Goal: Connect with others: Connect with other users

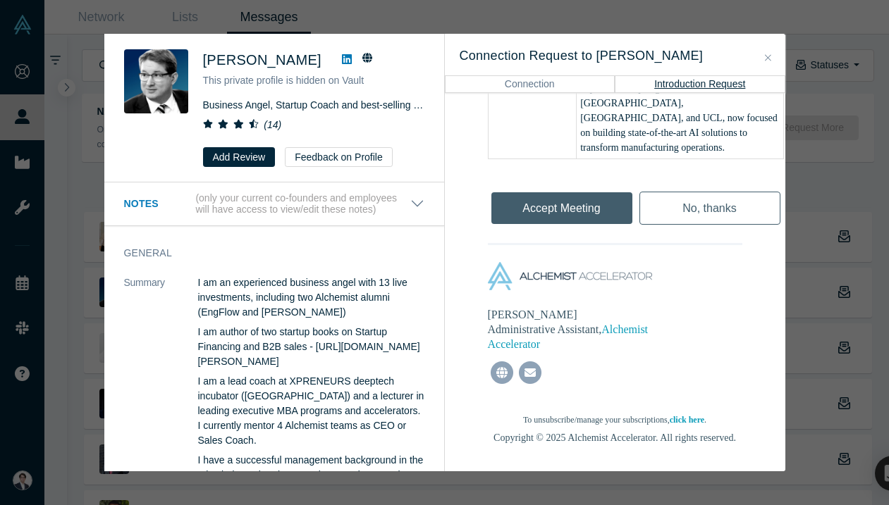
click at [247, 58] on span "Martin Giese" at bounding box center [262, 60] width 118 height 16
click at [307, 50] on div "Martin Giese" at bounding box center [313, 59] width 221 height 21
click at [342, 61] on icon at bounding box center [347, 59] width 10 height 10
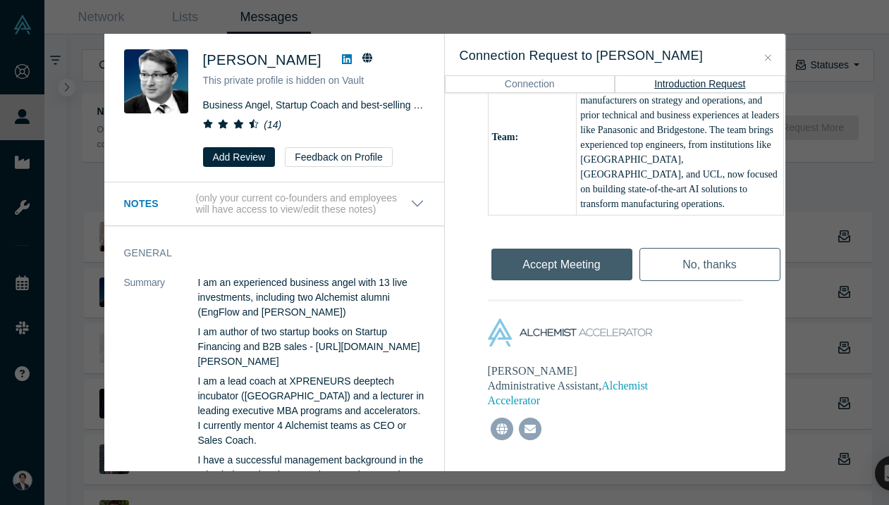
scroll to position [870, 0]
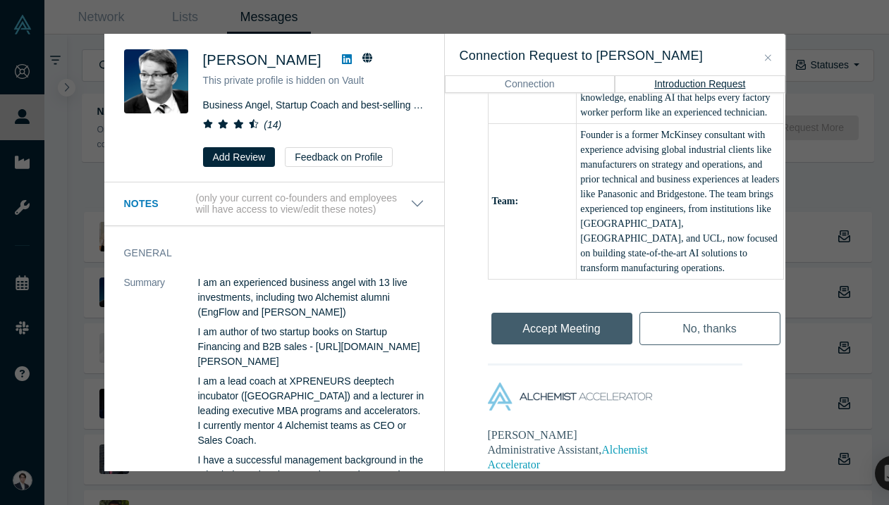
click at [809, 181] on div "Martin Giese This private profile is hidden on Vault Business Angel, Startup Co…" at bounding box center [444, 252] width 889 height 505
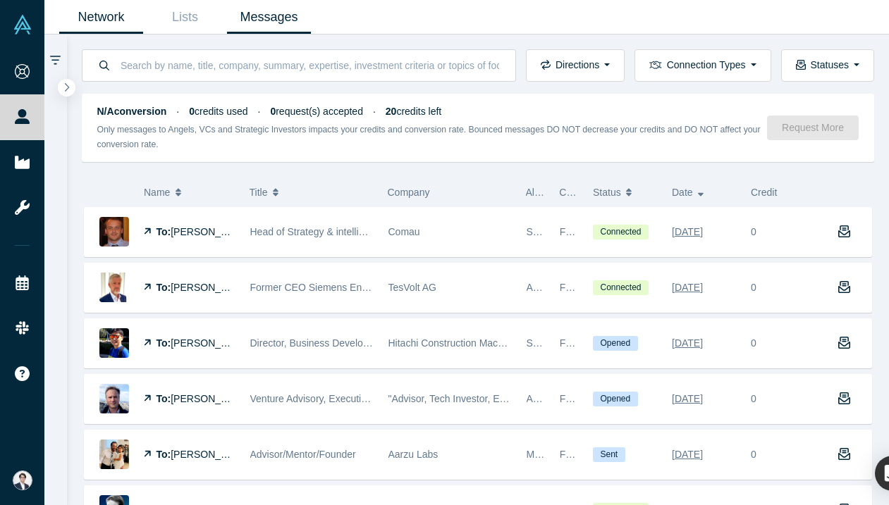
click at [111, 18] on link "Network" at bounding box center [101, 17] width 84 height 33
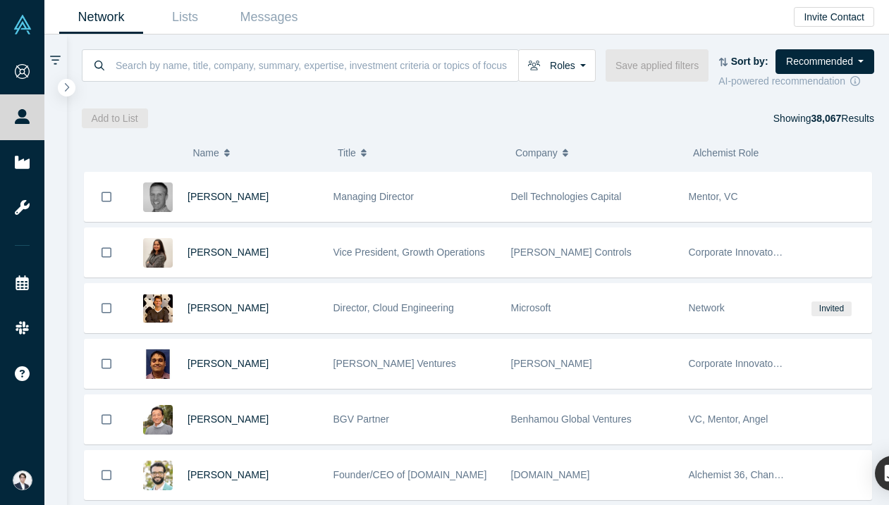
scroll to position [795, 0]
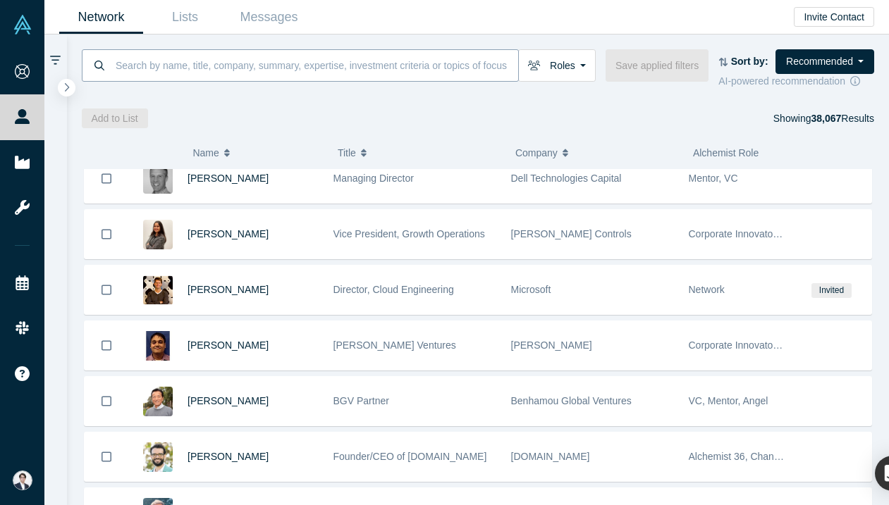
click at [298, 63] on input at bounding box center [316, 65] width 404 height 33
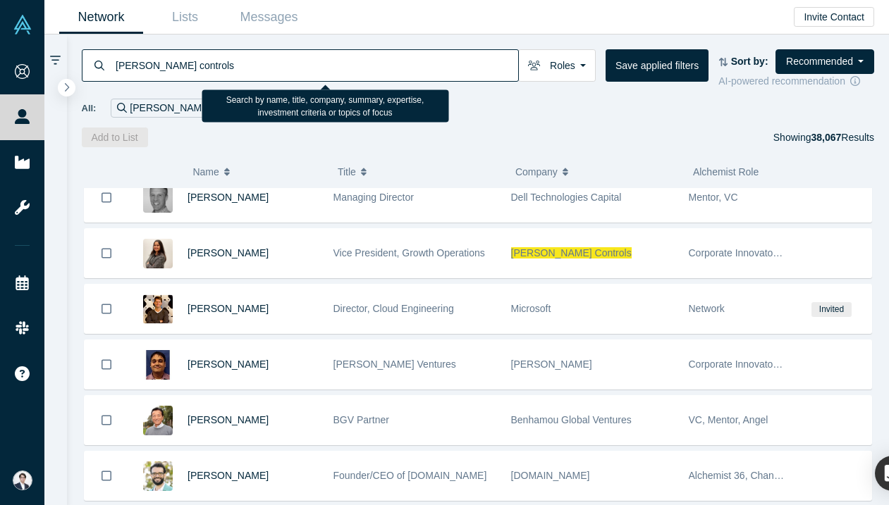
type input "johnson controls"
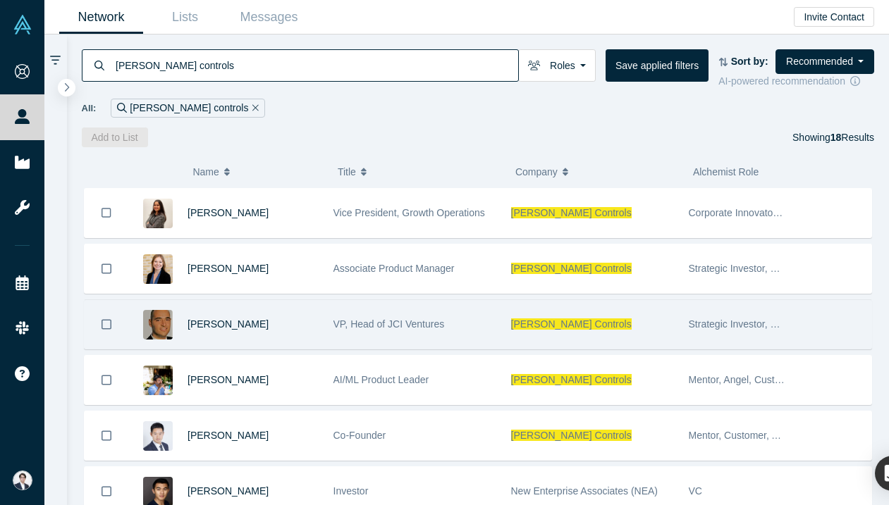
click at [444, 329] on div "VP, Head of JCI Ventures" at bounding box center [414, 324] width 163 height 49
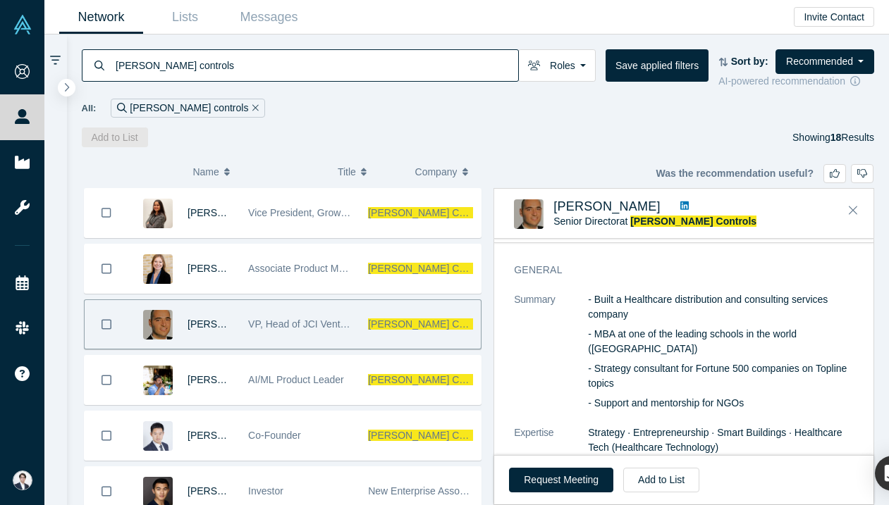
scroll to position [39, 0]
click at [667, 481] on button "Add to List" at bounding box center [661, 480] width 76 height 25
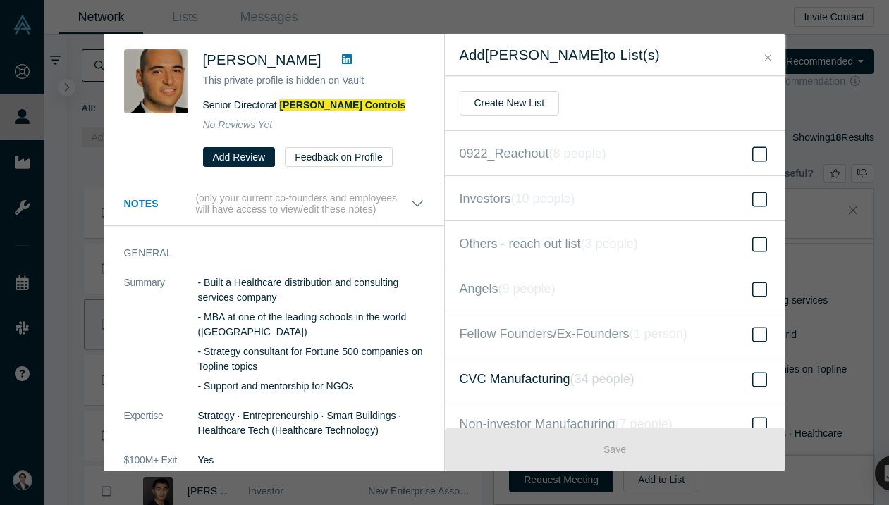
scroll to position [18, 0]
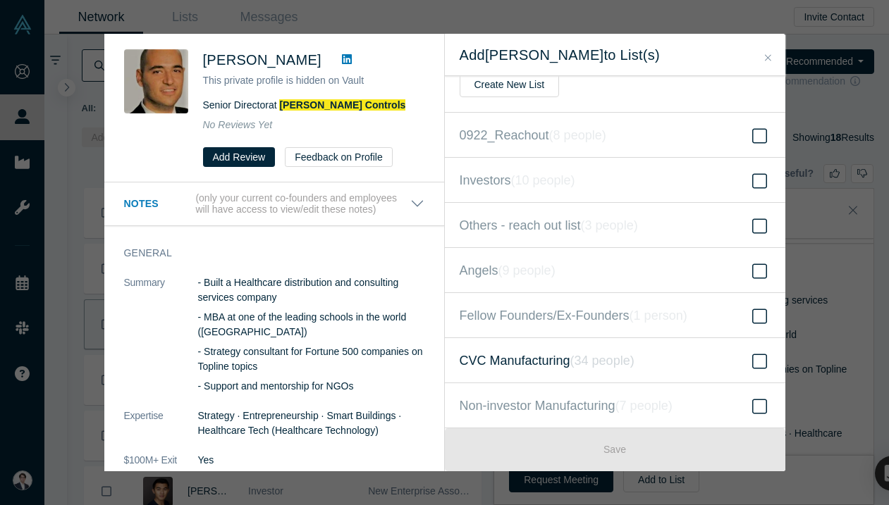
click at [626, 364] on icon "( 34 people )" at bounding box center [602, 361] width 64 height 14
click at [0, 0] on input "CVC Manufacturing ( 34 people )" at bounding box center [0, 0] width 0 height 0
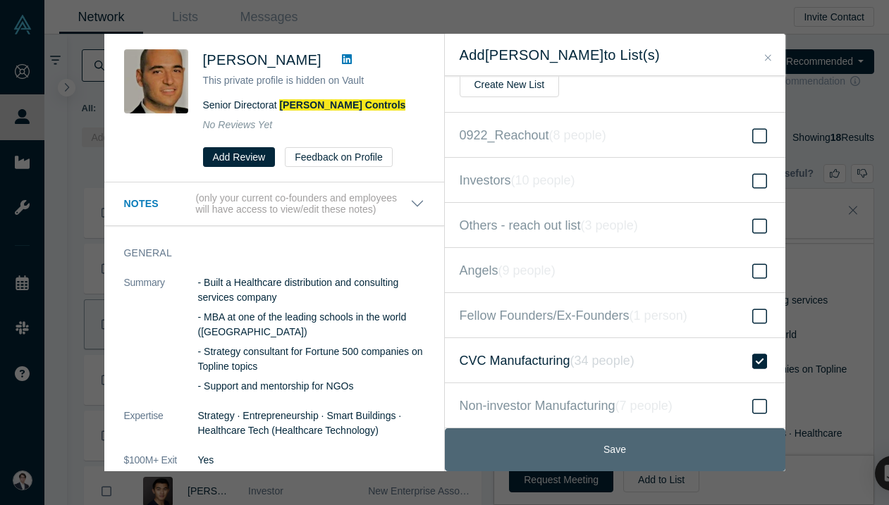
click at [626, 438] on button "Save" at bounding box center [615, 449] width 340 height 43
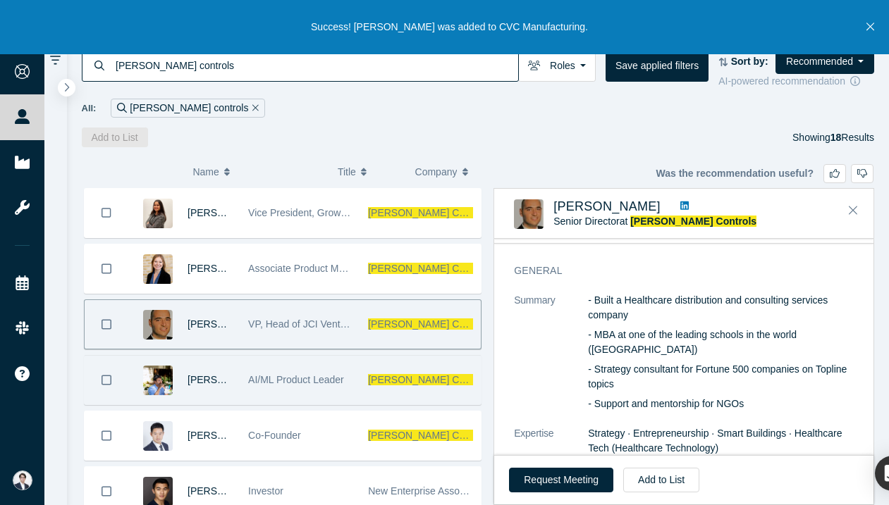
click at [288, 388] on div "AI/ML Product Leader" at bounding box center [300, 380] width 105 height 49
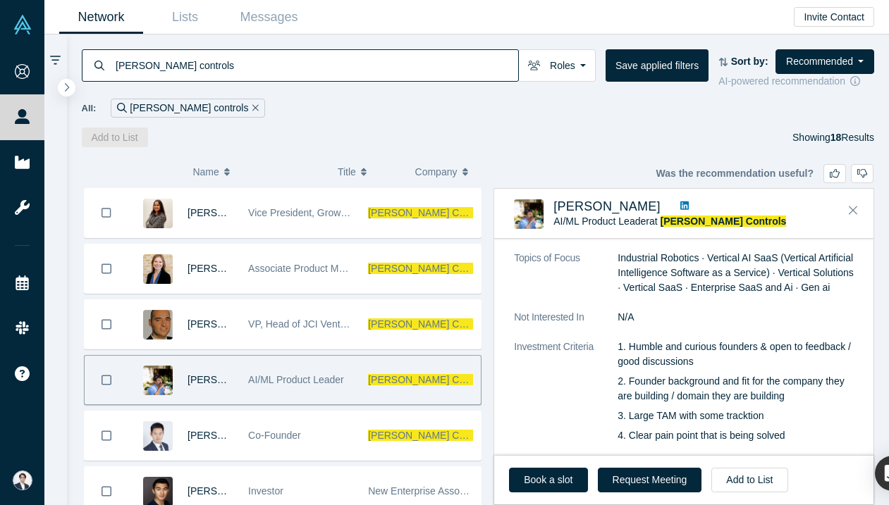
scroll to position [0, 0]
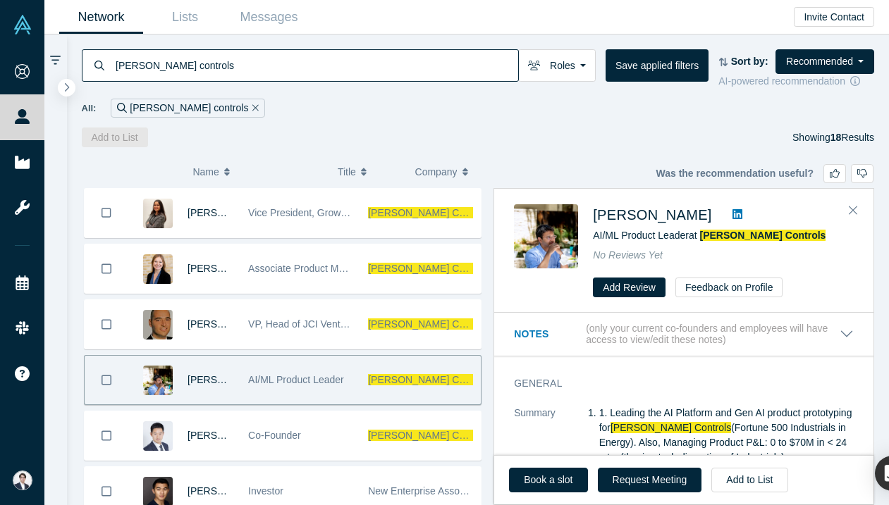
click at [732, 209] on icon at bounding box center [737, 214] width 10 height 11
click at [653, 484] on button "Request Meeting" at bounding box center [650, 480] width 104 height 25
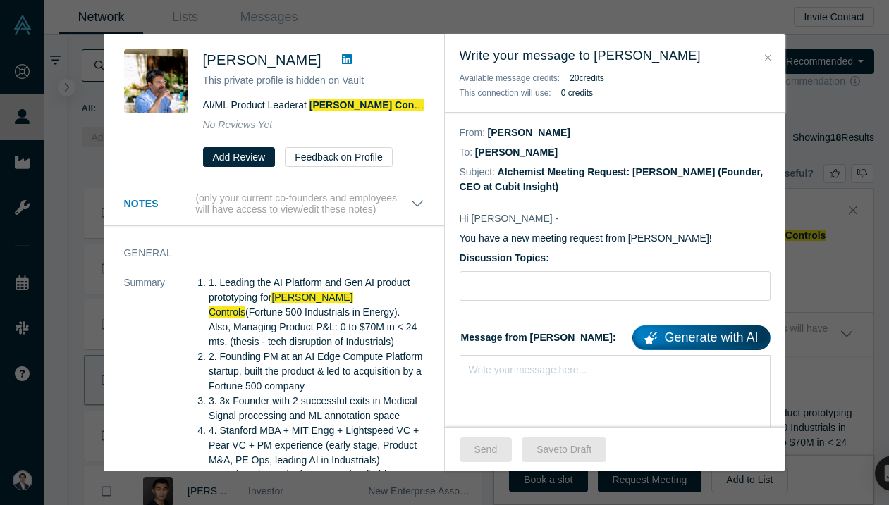
click at [773, 57] on button "Close" at bounding box center [767, 58] width 15 height 16
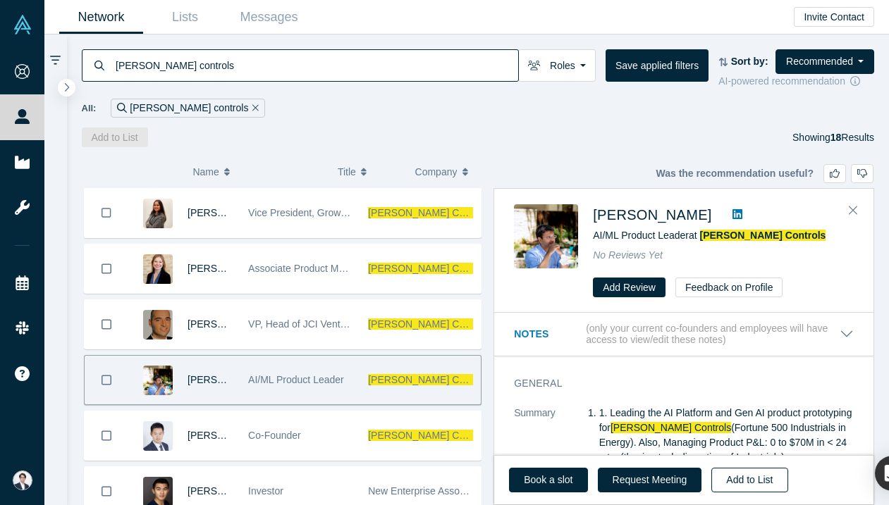
click at [729, 485] on button "Add to List" at bounding box center [749, 480] width 76 height 25
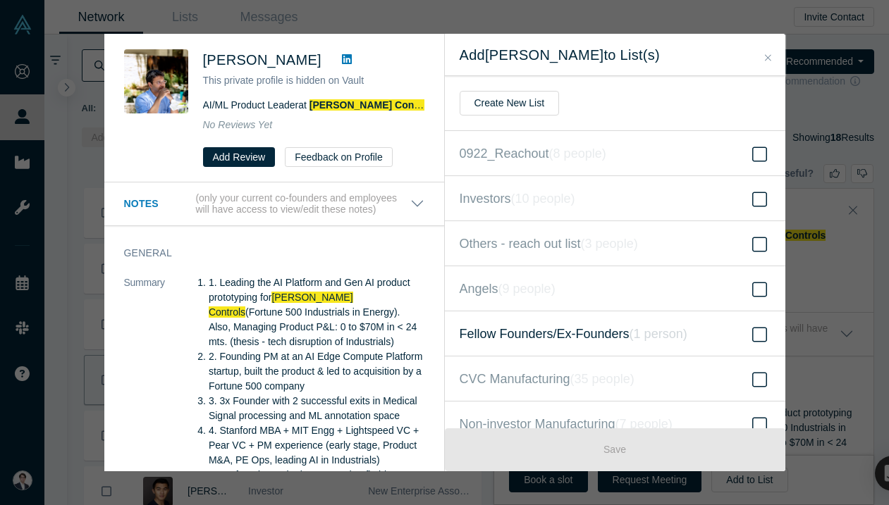
scroll to position [18, 0]
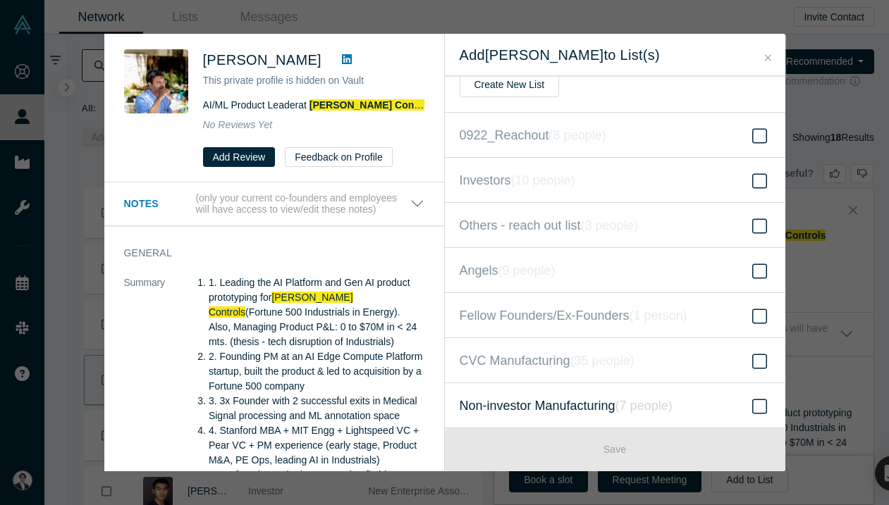
click at [569, 398] on span "Non-investor Manufacturing ( 7 people )" at bounding box center [565, 406] width 213 height 20
click at [0, 0] on input "Non-investor Manufacturing ( 7 people )" at bounding box center [0, 0] width 0 height 0
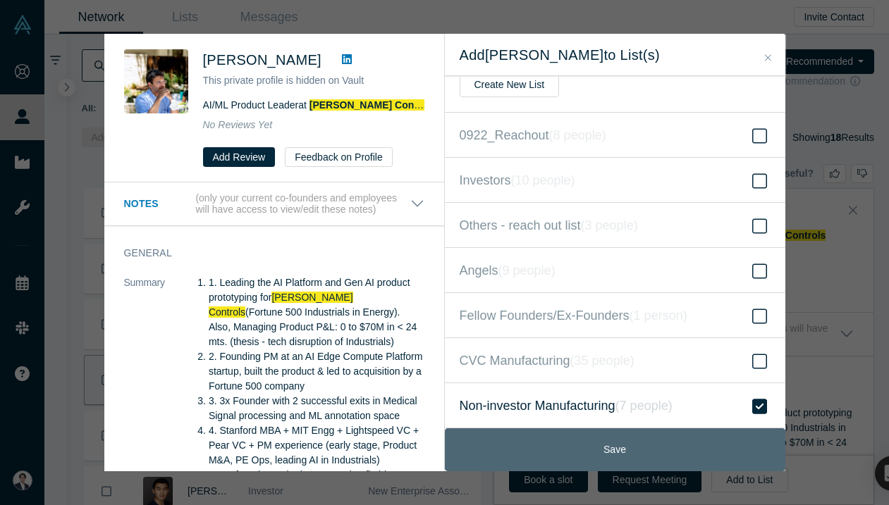
click at [569, 455] on button "Save" at bounding box center [615, 449] width 340 height 43
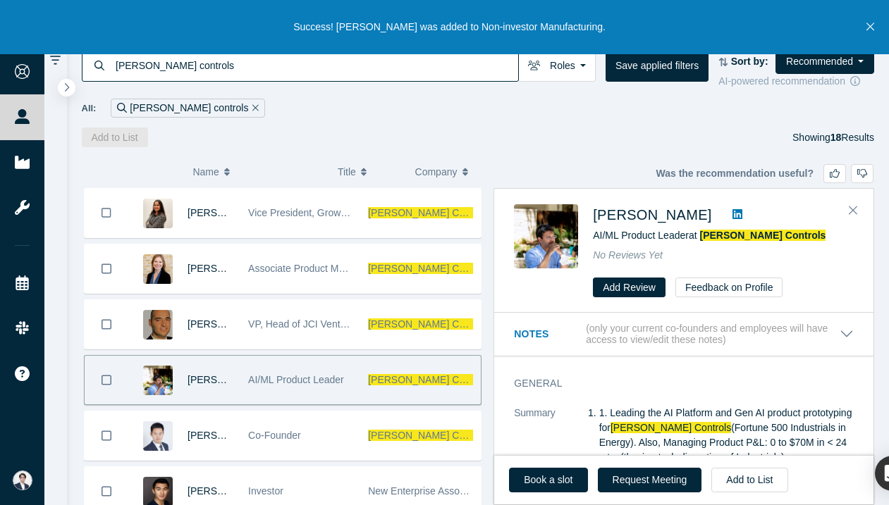
scroll to position [54, 0]
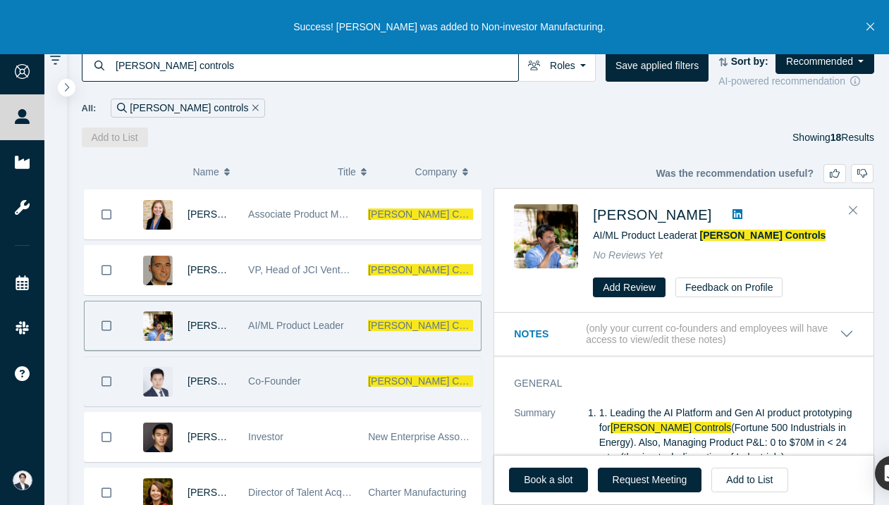
click at [295, 376] on span "Co-Founder" at bounding box center [274, 381] width 53 height 11
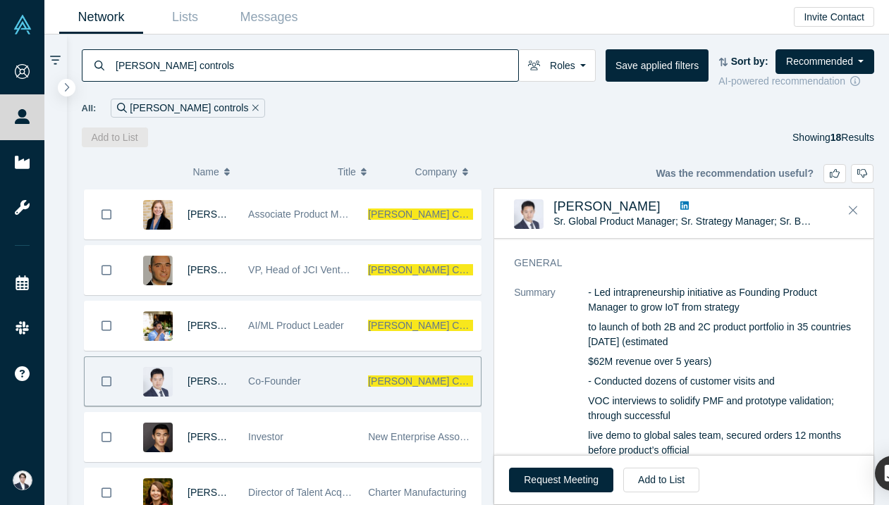
scroll to position [45, 0]
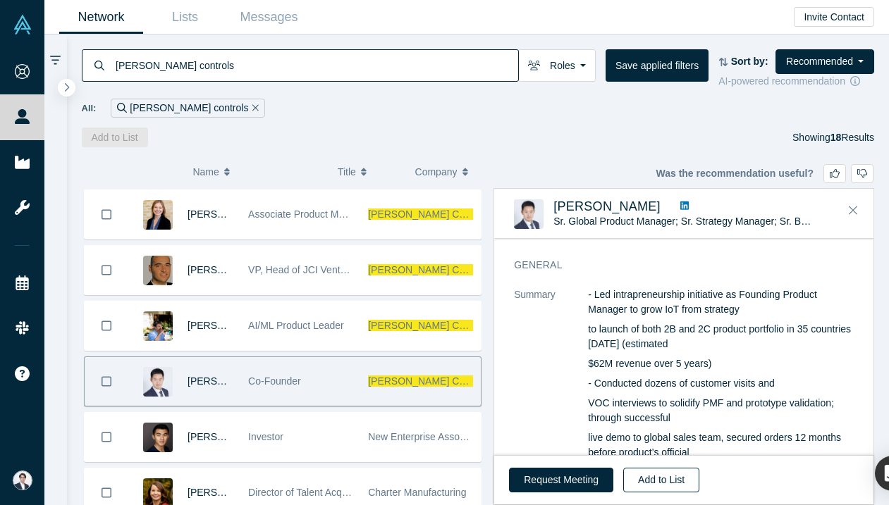
click at [667, 481] on button "Add to List" at bounding box center [661, 480] width 76 height 25
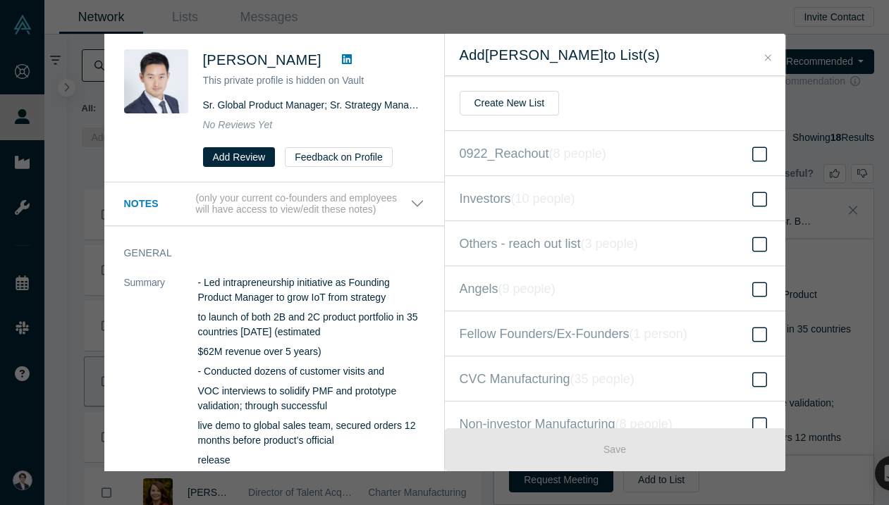
click at [342, 58] on icon at bounding box center [347, 59] width 10 height 11
click at [774, 57] on button "Close" at bounding box center [767, 58] width 15 height 16
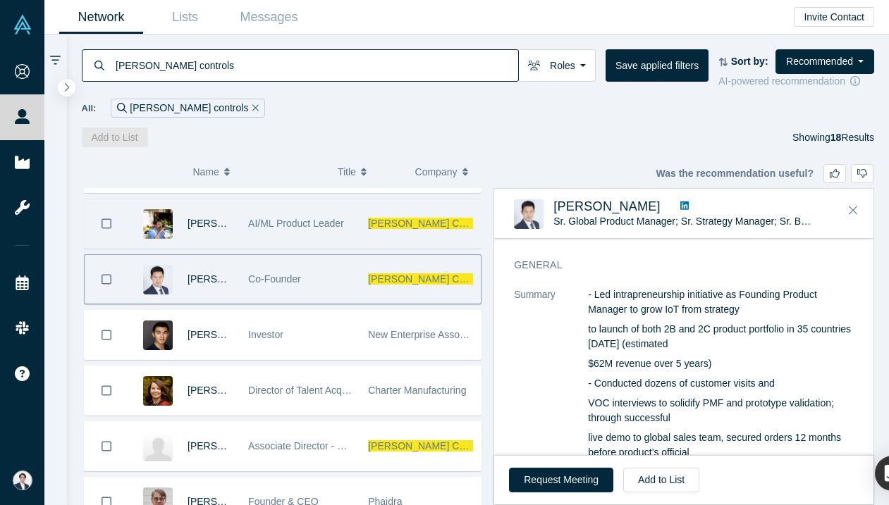
scroll to position [158, 0]
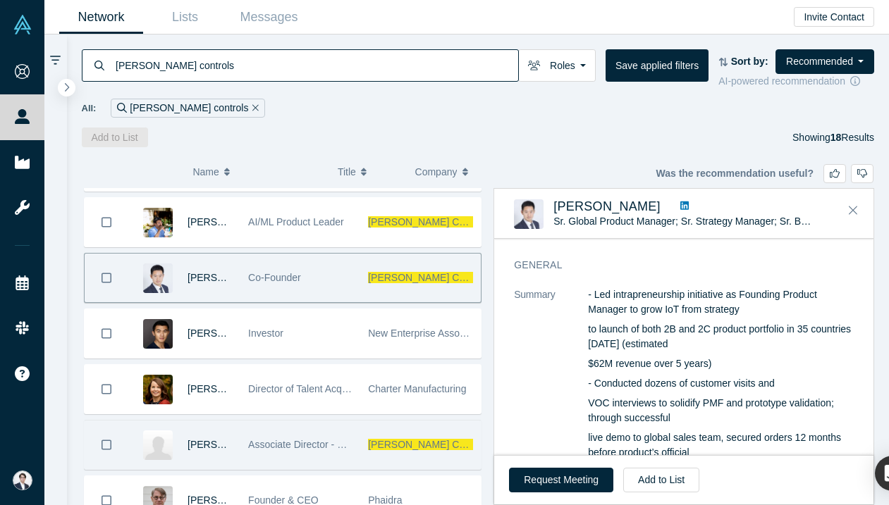
click at [319, 423] on div "Associate Director - Corporate Venture Fund" at bounding box center [300, 445] width 105 height 49
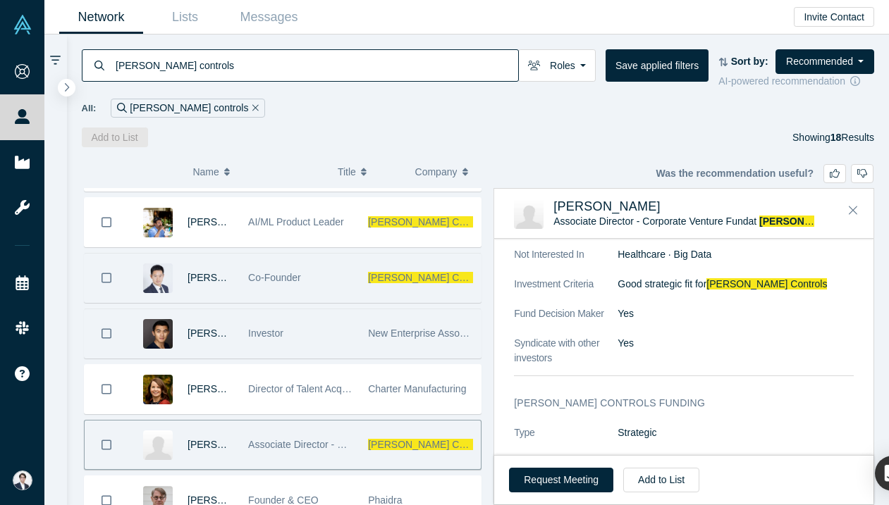
scroll to position [0, 0]
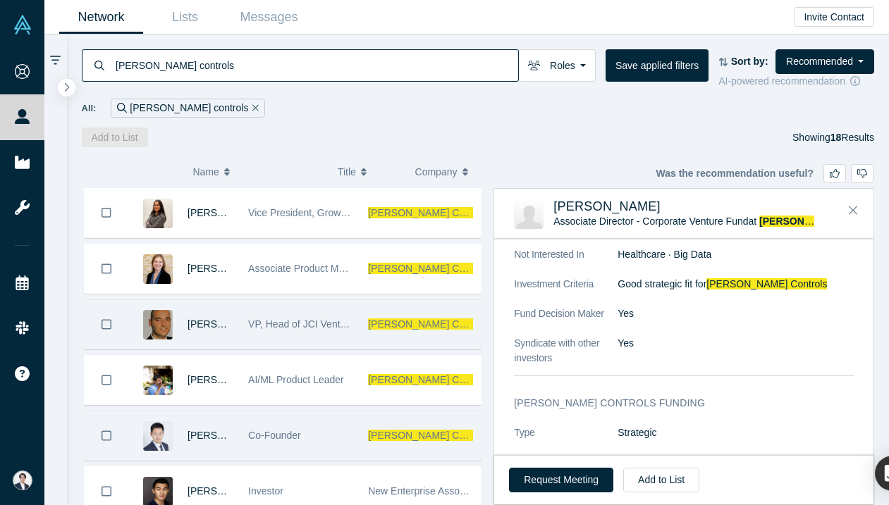
click at [360, 315] on div "VP, Head of JCI Ventures" at bounding box center [301, 324] width 120 height 49
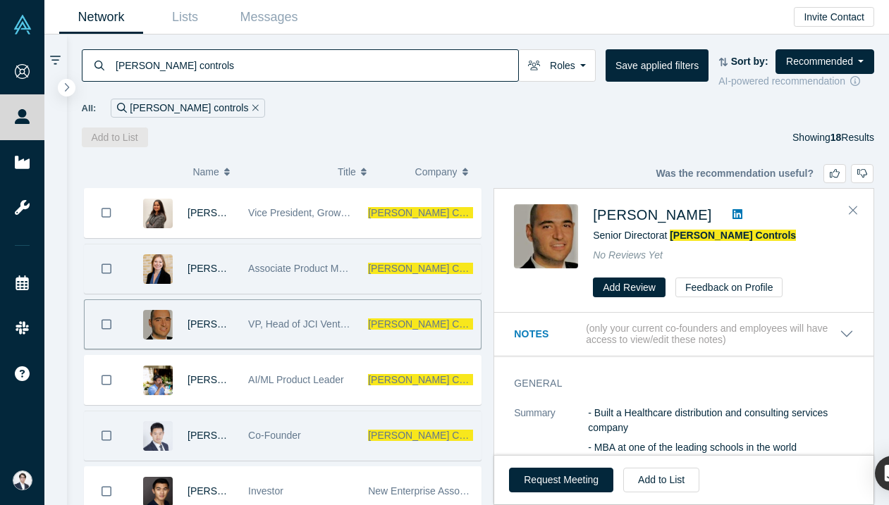
click at [360, 265] on div "Associate Product Manager" at bounding box center [301, 269] width 120 height 49
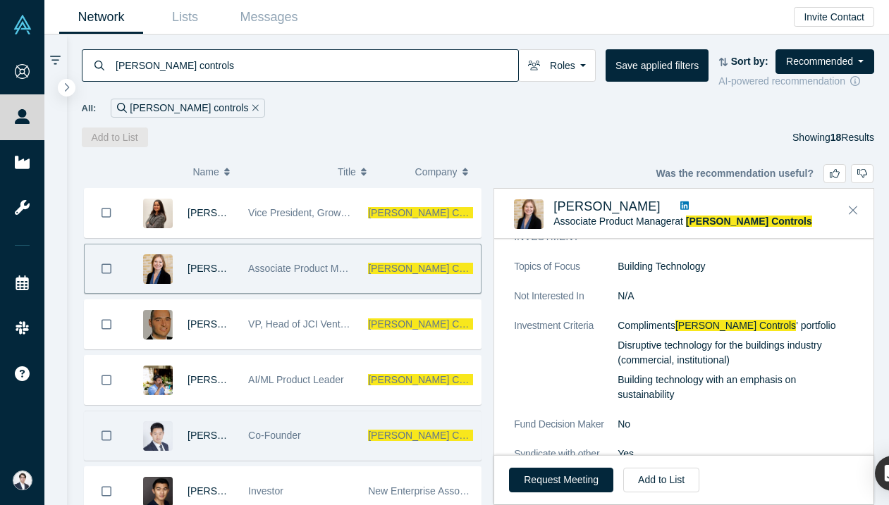
scroll to position [840, 0]
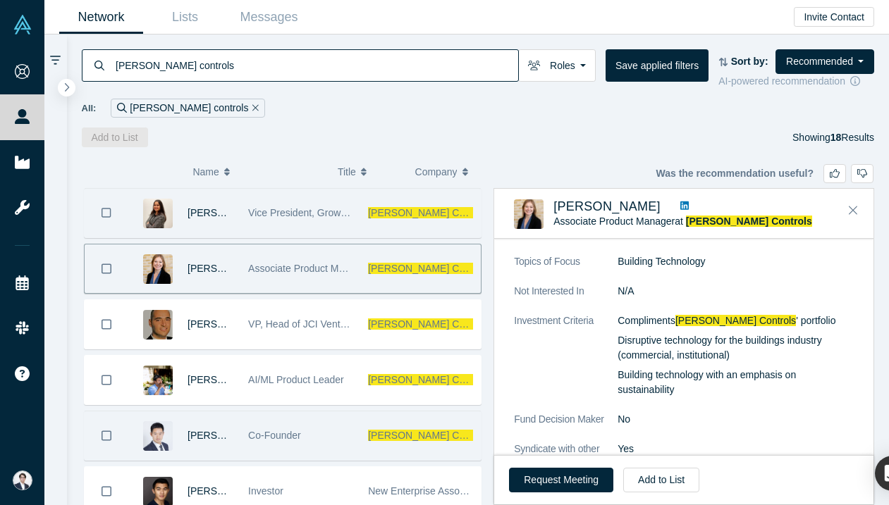
click at [345, 230] on div "Vice President, Growth Operations" at bounding box center [300, 213] width 105 height 49
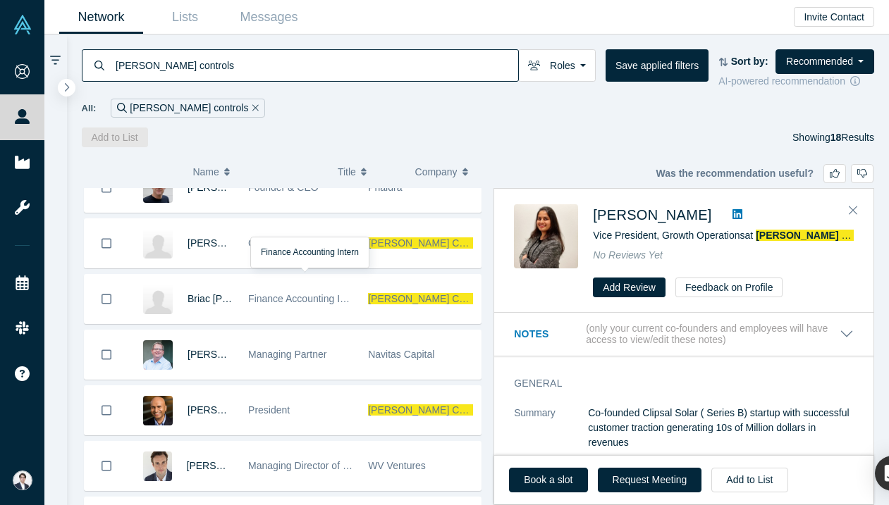
scroll to position [718, 0]
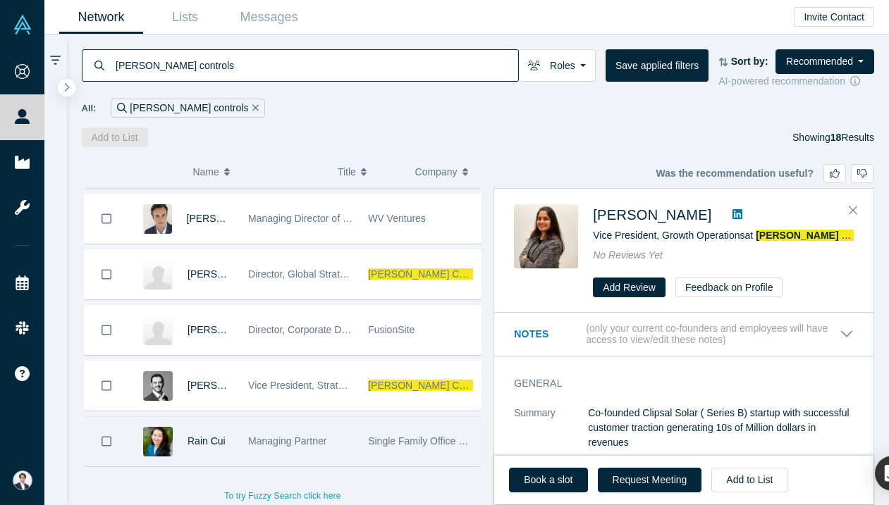
click at [347, 458] on div "Managing Partner" at bounding box center [300, 441] width 105 height 49
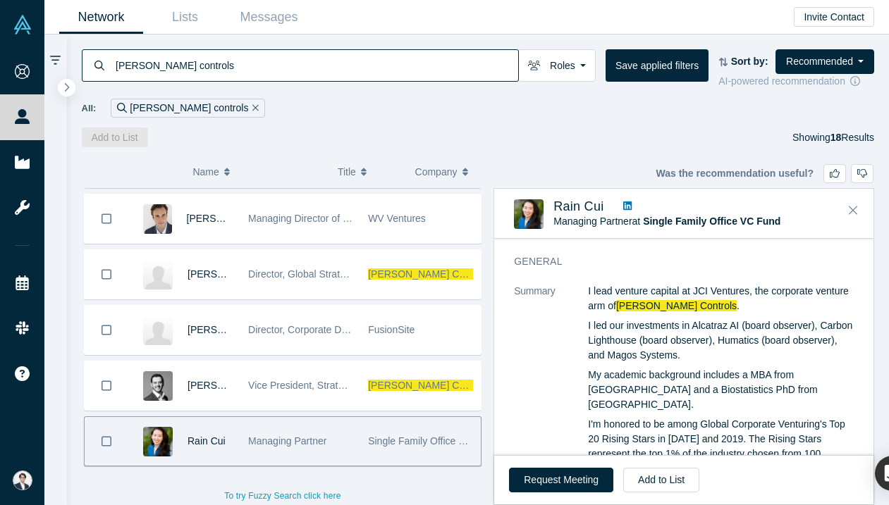
scroll to position [35, 0]
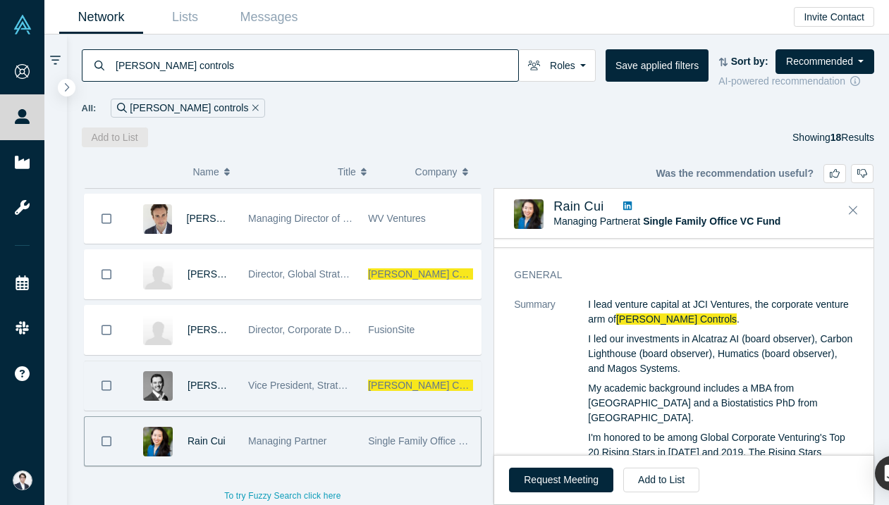
click at [293, 390] on span "Vice President, Strategy and Business Development (M&A)" at bounding box center [377, 385] width 259 height 11
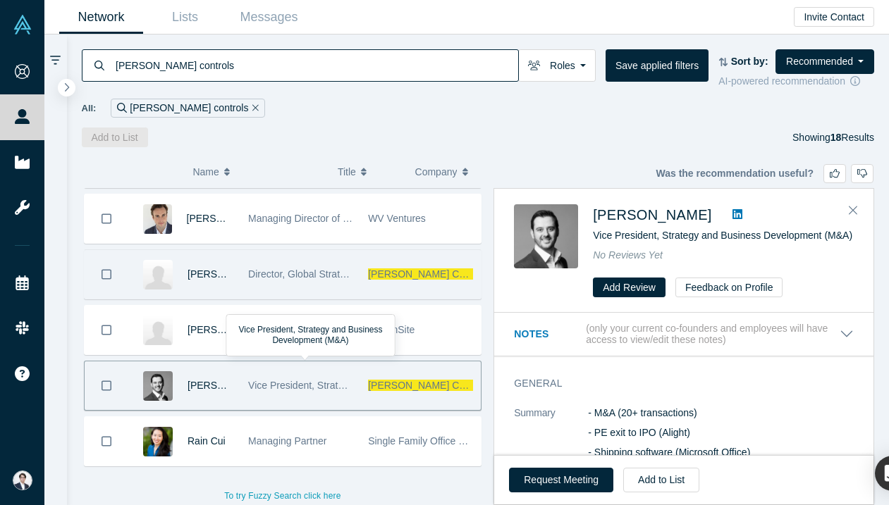
scroll to position [0, 0]
